Goal: Register for event/course

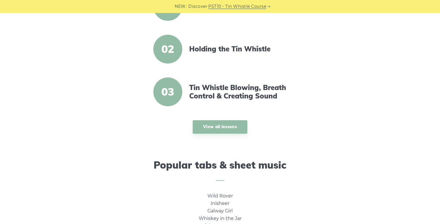
scroll to position [243, 0]
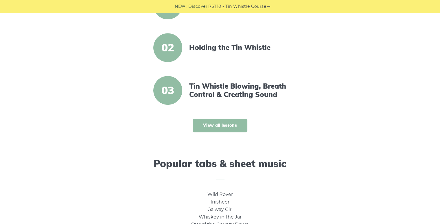
click at [222, 124] on link "View all lessons" at bounding box center [220, 126] width 55 height 14
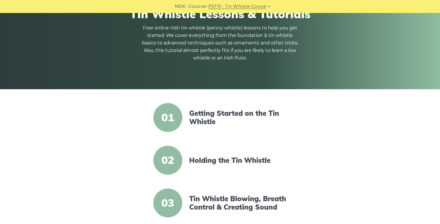
scroll to position [72, 0]
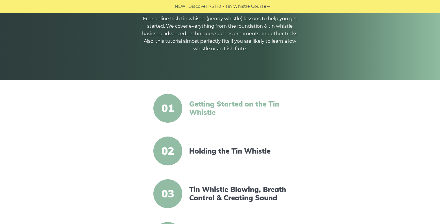
click at [206, 108] on link "Getting Started on the Tin Whistle" at bounding box center [238, 108] width 99 height 17
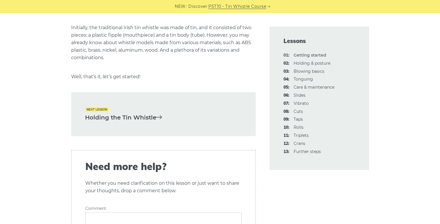
scroll to position [1230, 0]
click at [113, 113] on link "Holding the Tin Whistle" at bounding box center [163, 118] width 157 height 10
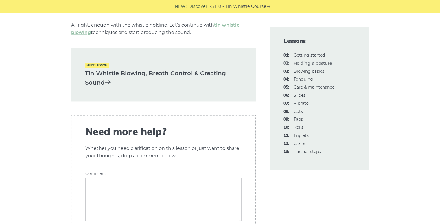
scroll to position [888, 0]
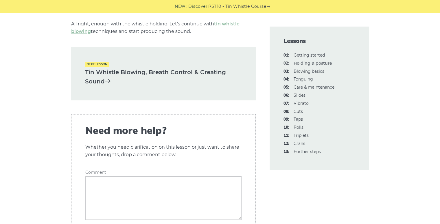
click at [124, 69] on link "Tin Whistle Blowing, Breath Control & Creating Sound" at bounding box center [163, 77] width 157 height 19
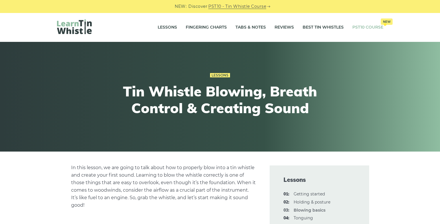
click at [357, 28] on link "PST10 Course New" at bounding box center [367, 27] width 31 height 14
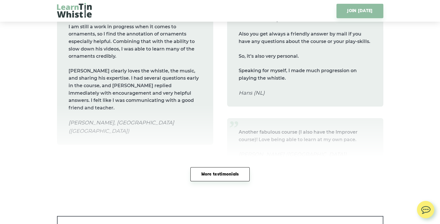
scroll to position [2607, 0]
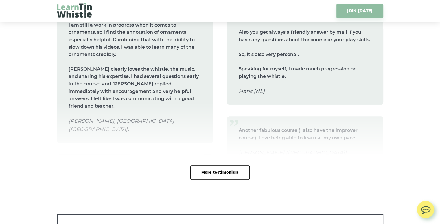
click at [212, 173] on link "More testimonials" at bounding box center [219, 173] width 59 height 14
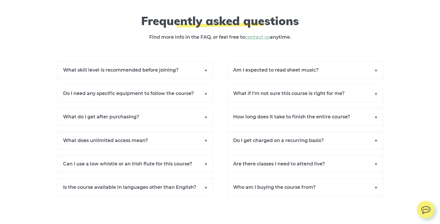
scroll to position [4430, 0]
click at [206, 61] on h6 "What skill level is recommended before joining?" at bounding box center [135, 70] width 156 height 18
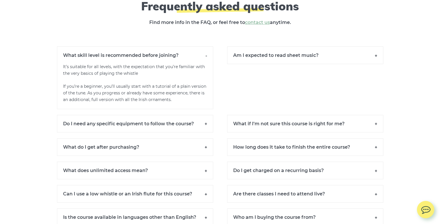
scroll to position [4447, 0]
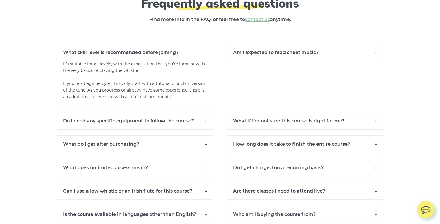
click at [163, 112] on h6 "Do I need any specific equipment to follow the course?" at bounding box center [135, 121] width 156 height 18
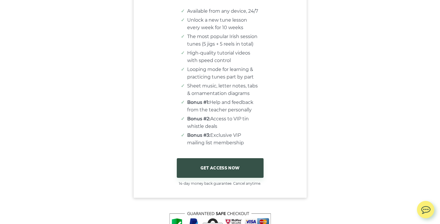
scroll to position [4007, 0]
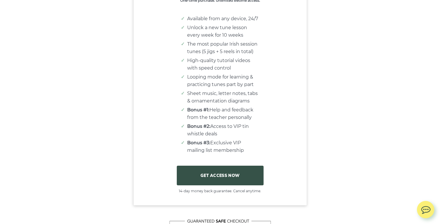
click at [207, 166] on link "GET ACCESS NOW" at bounding box center [220, 176] width 87 height 20
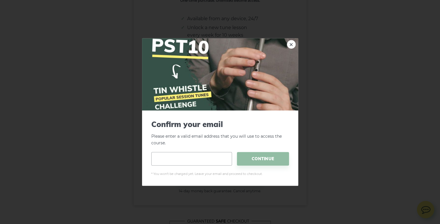
click at [180, 161] on input "email" at bounding box center [191, 159] width 81 height 14
type input "**********"
click at [258, 158] on span "CONTINUE" at bounding box center [263, 159] width 52 height 14
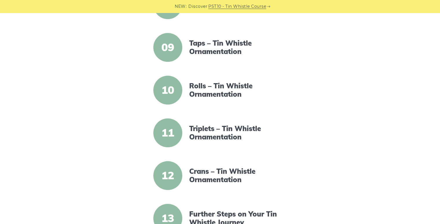
scroll to position [460, 0]
